Goal: Find specific page/section: Find specific page/section

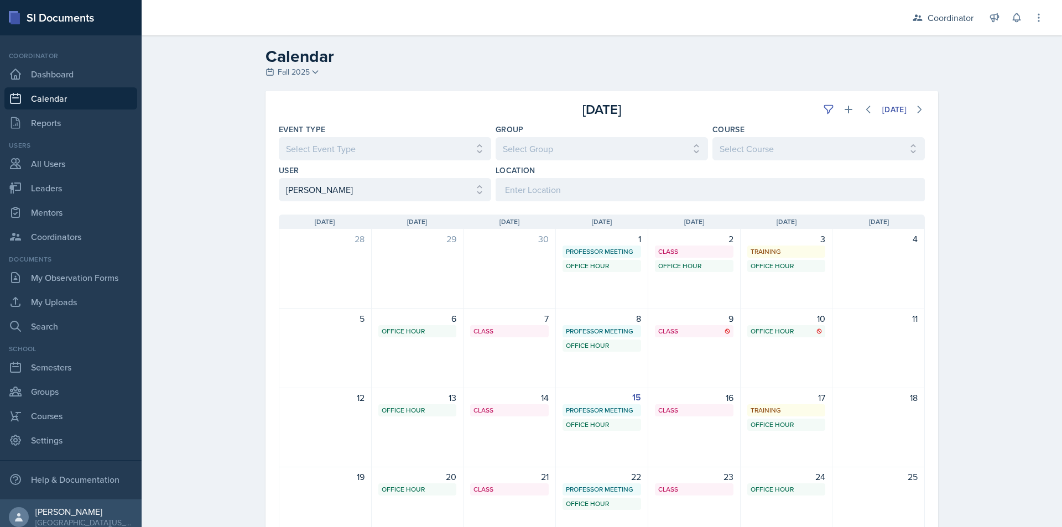
scroll to position [55, 0]
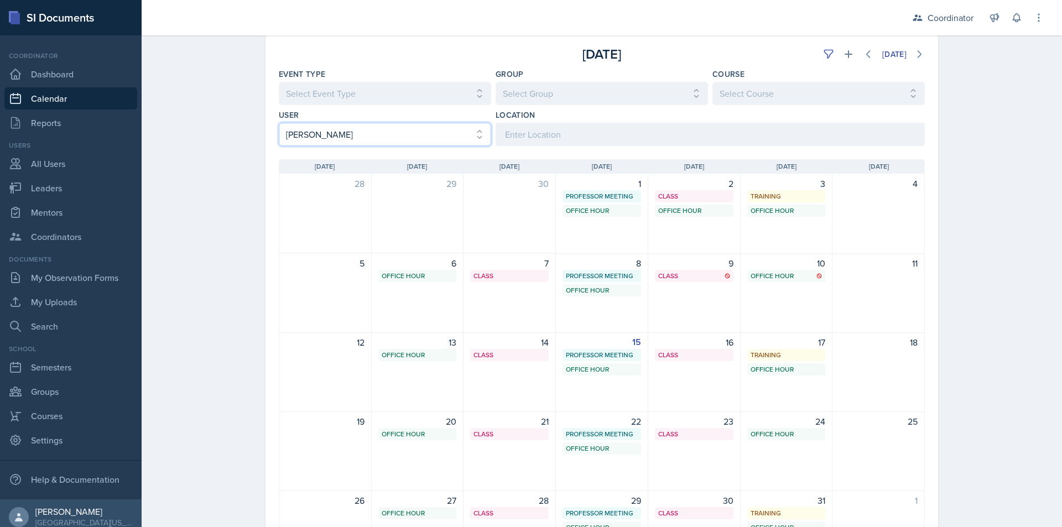
click at [356, 129] on select "Select User All [PERSON_NAME] [PERSON_NAME] [PERSON_NAME] [PERSON_NAME] [PERSON…" at bounding box center [385, 134] width 212 height 23
select select "a958d43b-57cf-4b1b-9bd6-6a48c2425cf6"
click at [218, 134] on div "Calendar Fall 2025 Fall 2025 Spring 2025 Fall 2024 Spring 2024 Fall 2023 Spring…" at bounding box center [602, 295] width 921 height 630
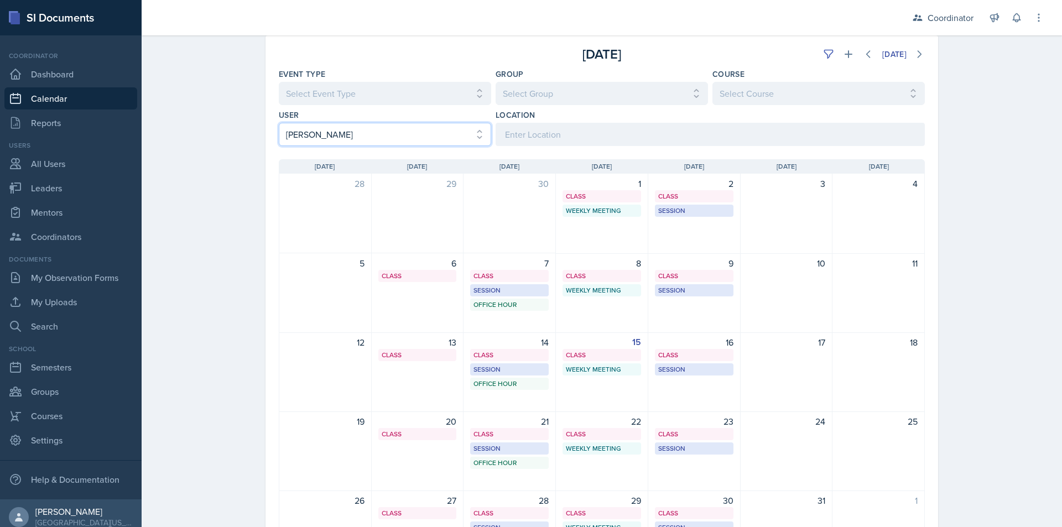
click at [322, 128] on select "Select User All [PERSON_NAME] [PERSON_NAME] [PERSON_NAME] [PERSON_NAME] [PERSON…" at bounding box center [385, 134] width 212 height 23
select select
click at [279, 123] on select "Select User All [PERSON_NAME] [PERSON_NAME] [PERSON_NAME] [PERSON_NAME] [PERSON…" at bounding box center [385, 134] width 212 height 23
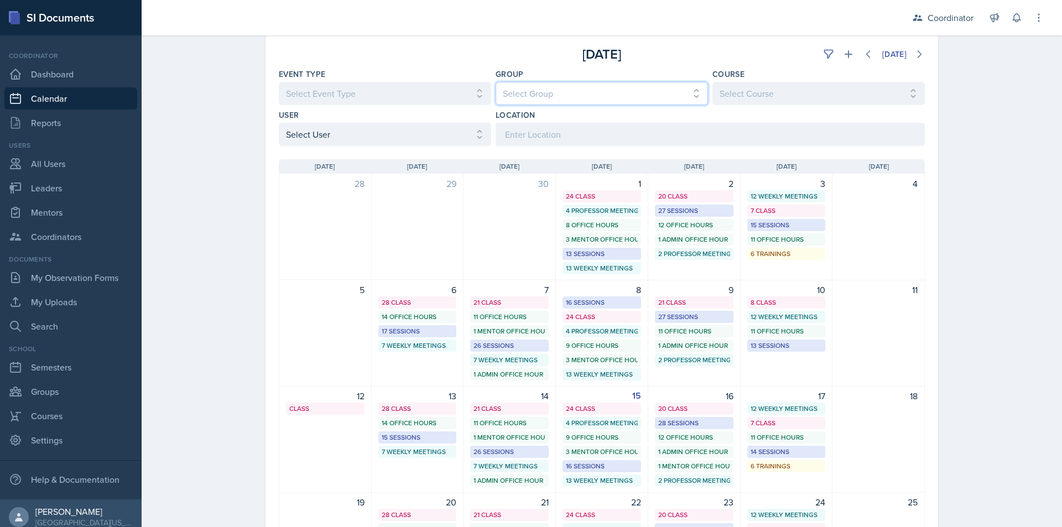
click at [544, 92] on select "Select Group All [PERSON_NAME]'s Groups [PERSON_NAME]'s Group [PERSON_NAME]'s G…" at bounding box center [602, 93] width 212 height 23
select select "da3bcd0e-cc2a-474d-9f84-bd861d3cc509"
click at [496, 82] on select "Select Group All [PERSON_NAME]'s Groups [PERSON_NAME]'s Group [PERSON_NAME]'s G…" at bounding box center [602, 93] width 212 height 23
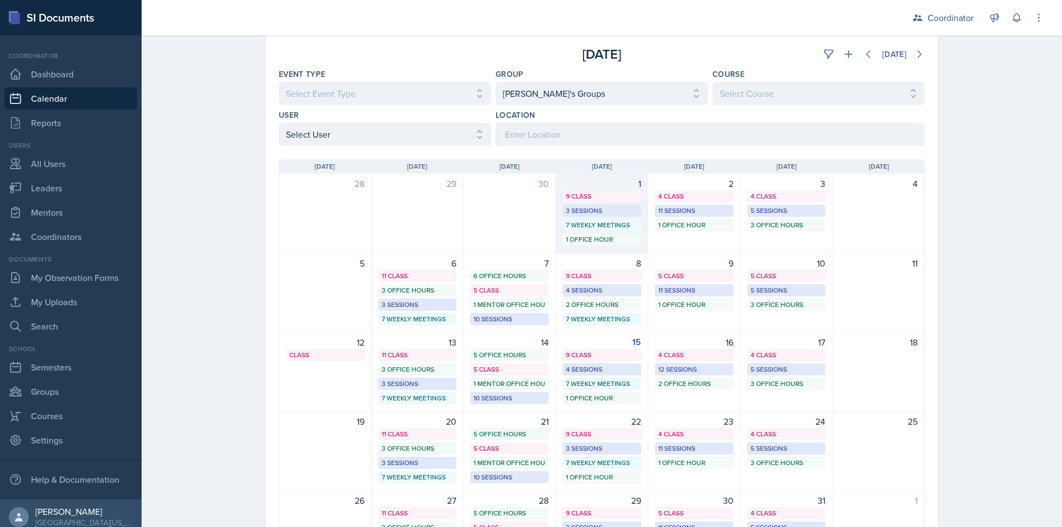
click at [602, 227] on div "7 Weekly Meetings" at bounding box center [602, 225] width 72 height 10
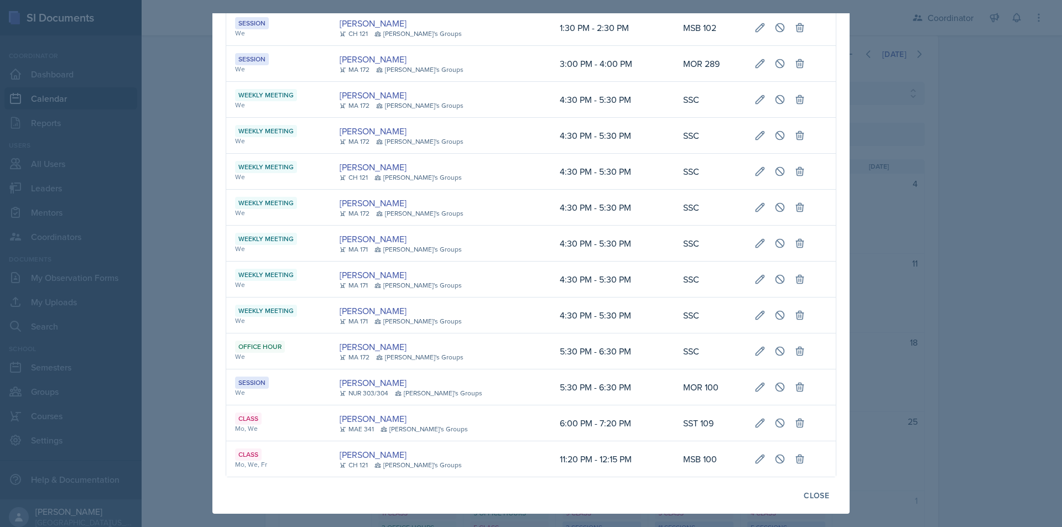
scroll to position [254, 0]
